Goal: Find specific page/section: Find specific page/section

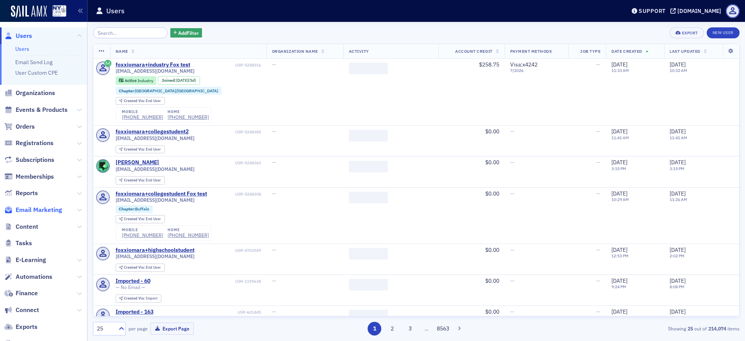
click at [18, 213] on span "Email Marketing" at bounding box center [39, 210] width 46 height 9
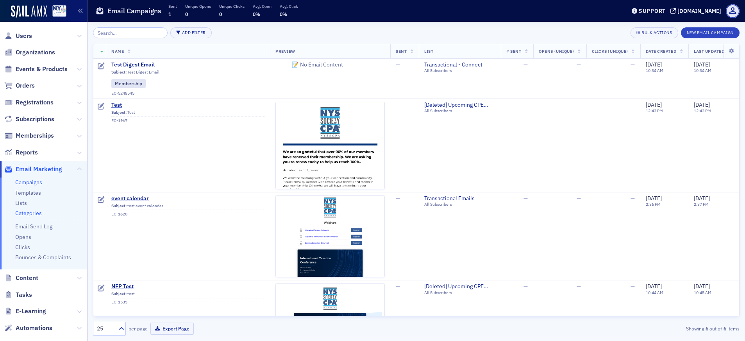
click at [32, 215] on link "Categories" at bounding box center [28, 212] width 27 height 7
